Goal: Task Accomplishment & Management: Use online tool/utility

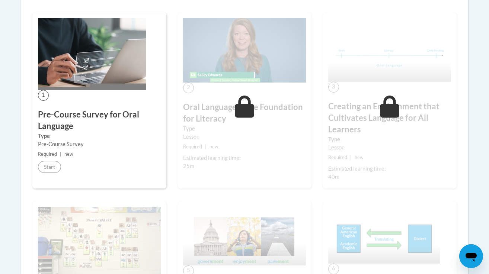
scroll to position [215, 0]
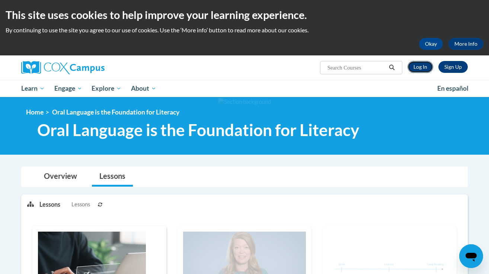
click at [421, 64] on link "Log In" at bounding box center [420, 67] width 26 height 12
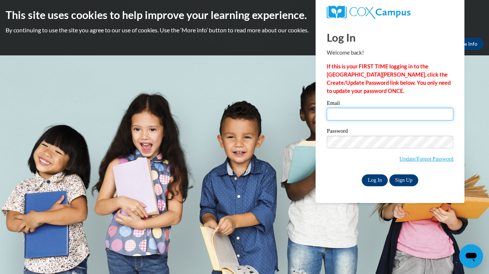
type input "kimberly.hyatt@franklin.k12.wi.us"
click at [378, 177] on input "Log In" at bounding box center [375, 181] width 26 height 12
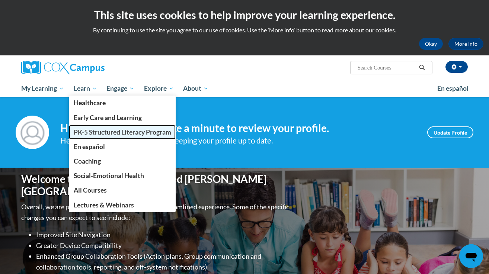
click at [93, 132] on span "PK-5 Structured Literacy Program" at bounding box center [122, 132] width 97 height 8
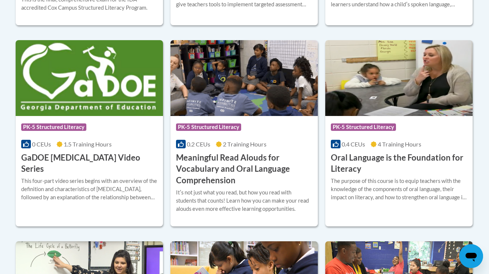
scroll to position [492, 0]
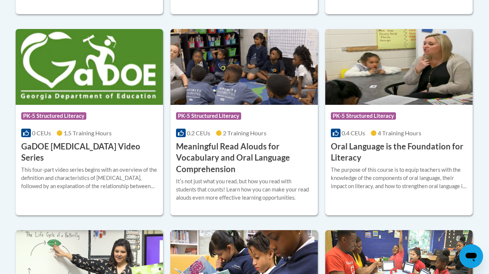
click at [356, 148] on h3 "Oral Language is the Foundation for Literacy" at bounding box center [399, 152] width 136 height 23
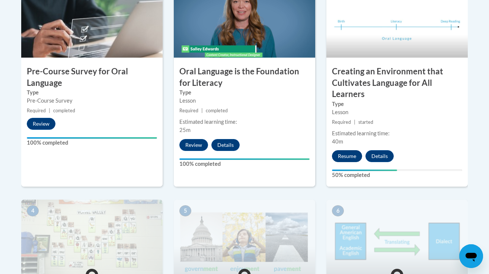
scroll to position [272, 0]
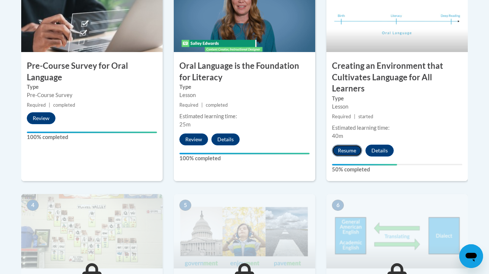
click at [345, 154] on button "Resume" at bounding box center [347, 151] width 30 height 12
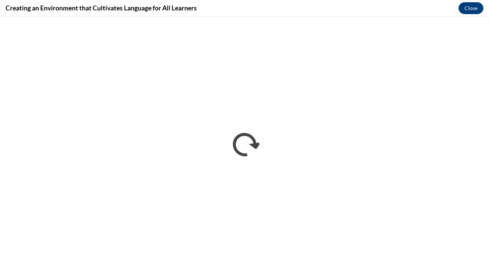
scroll to position [0, 0]
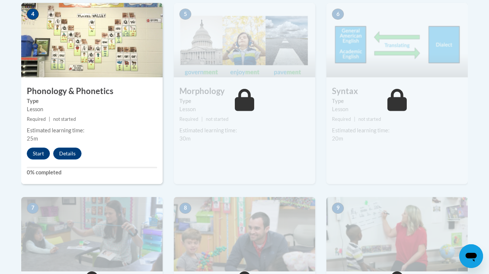
scroll to position [465, 0]
